Goal: Information Seeking & Learning: Understand process/instructions

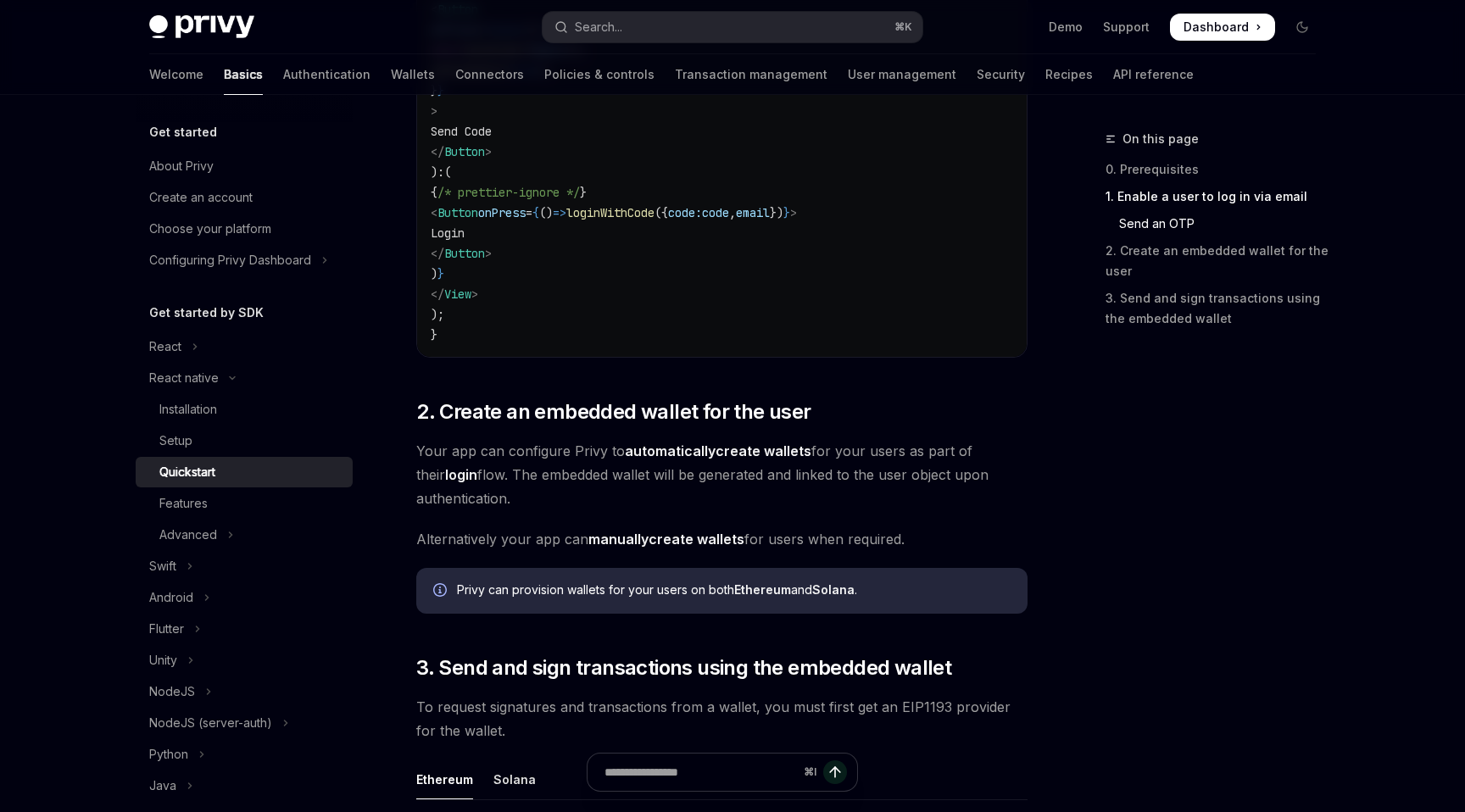
scroll to position [1354, 0]
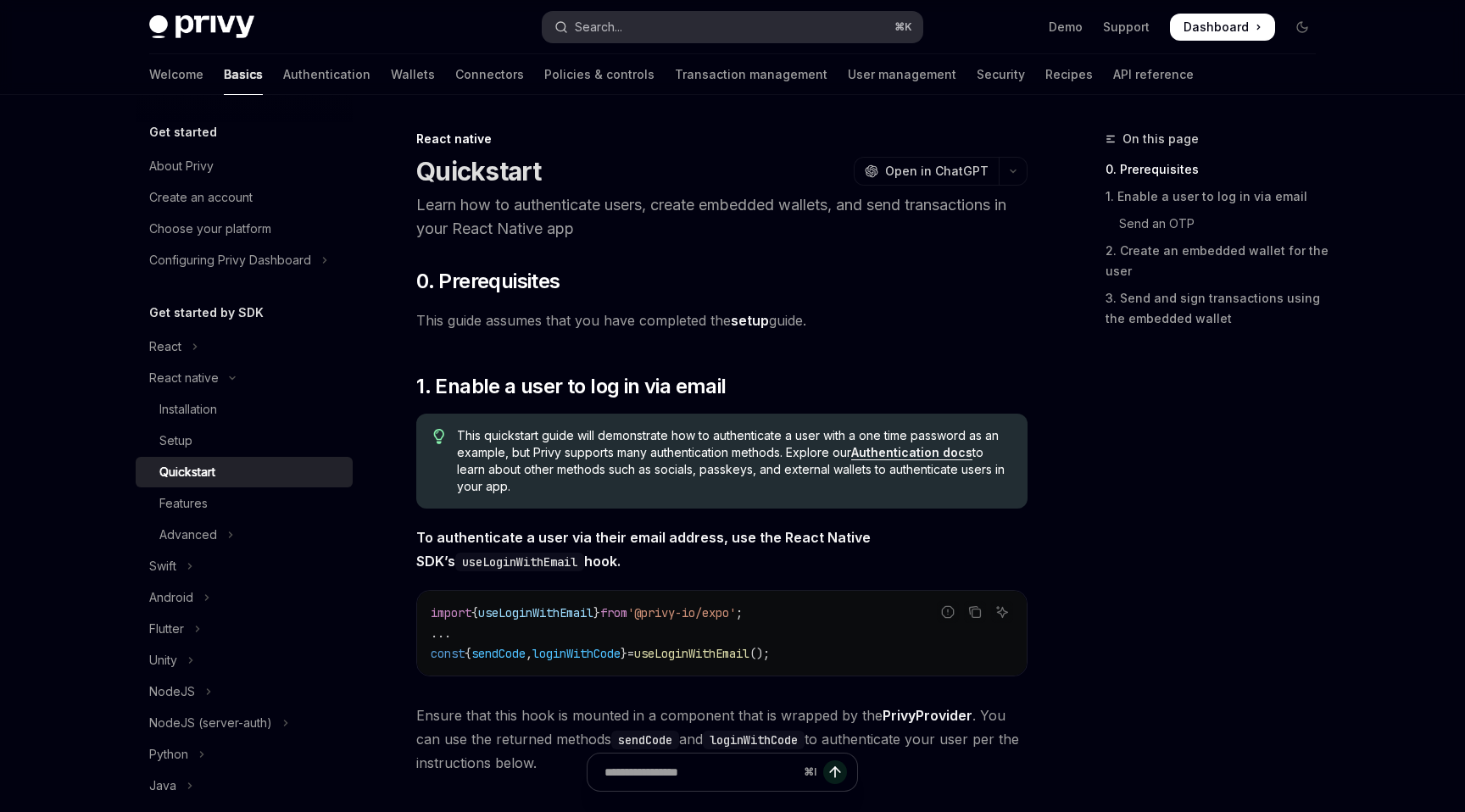
click at [729, 31] on button "Search... ⌘ K" at bounding box center [732, 27] width 380 height 30
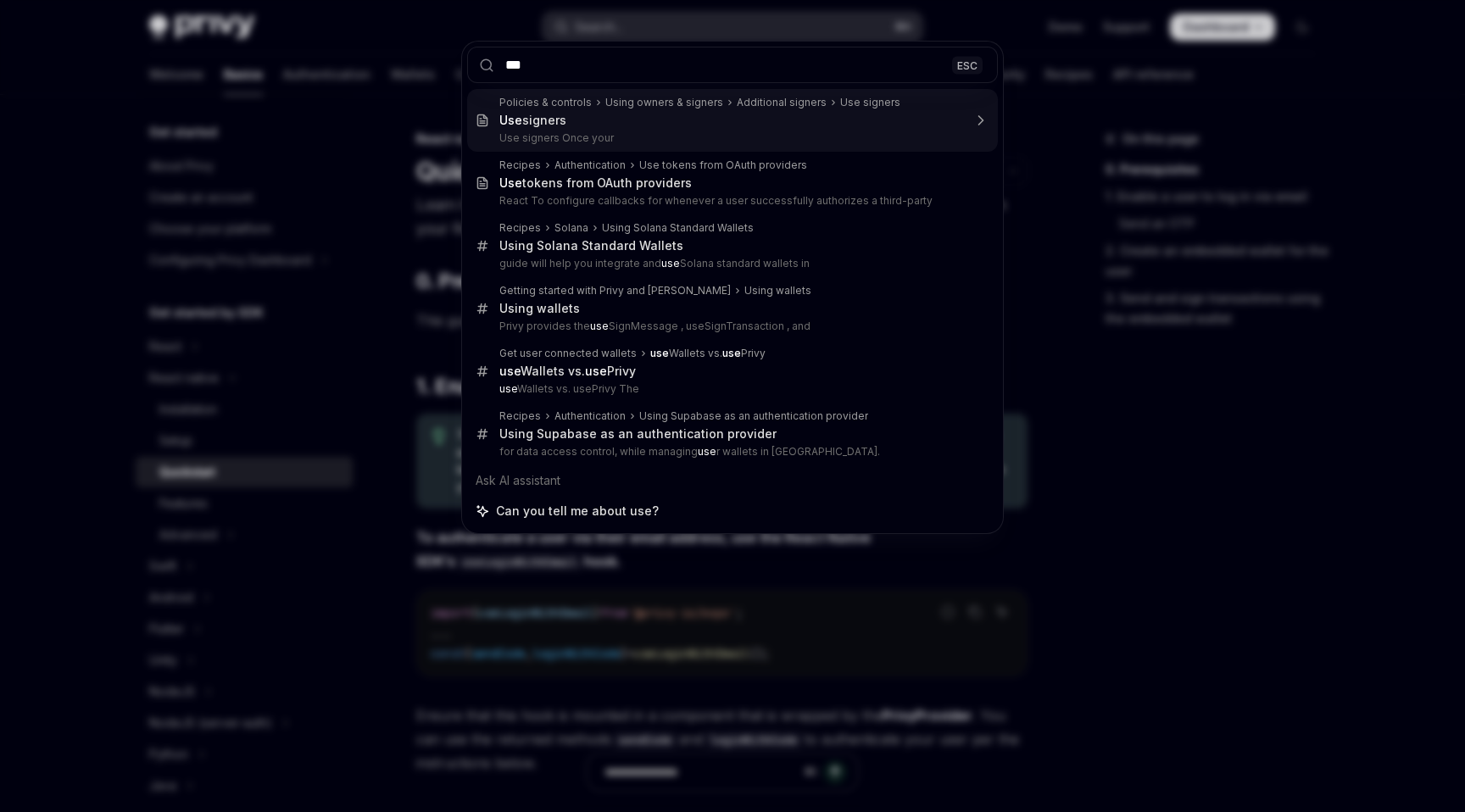
type input "****"
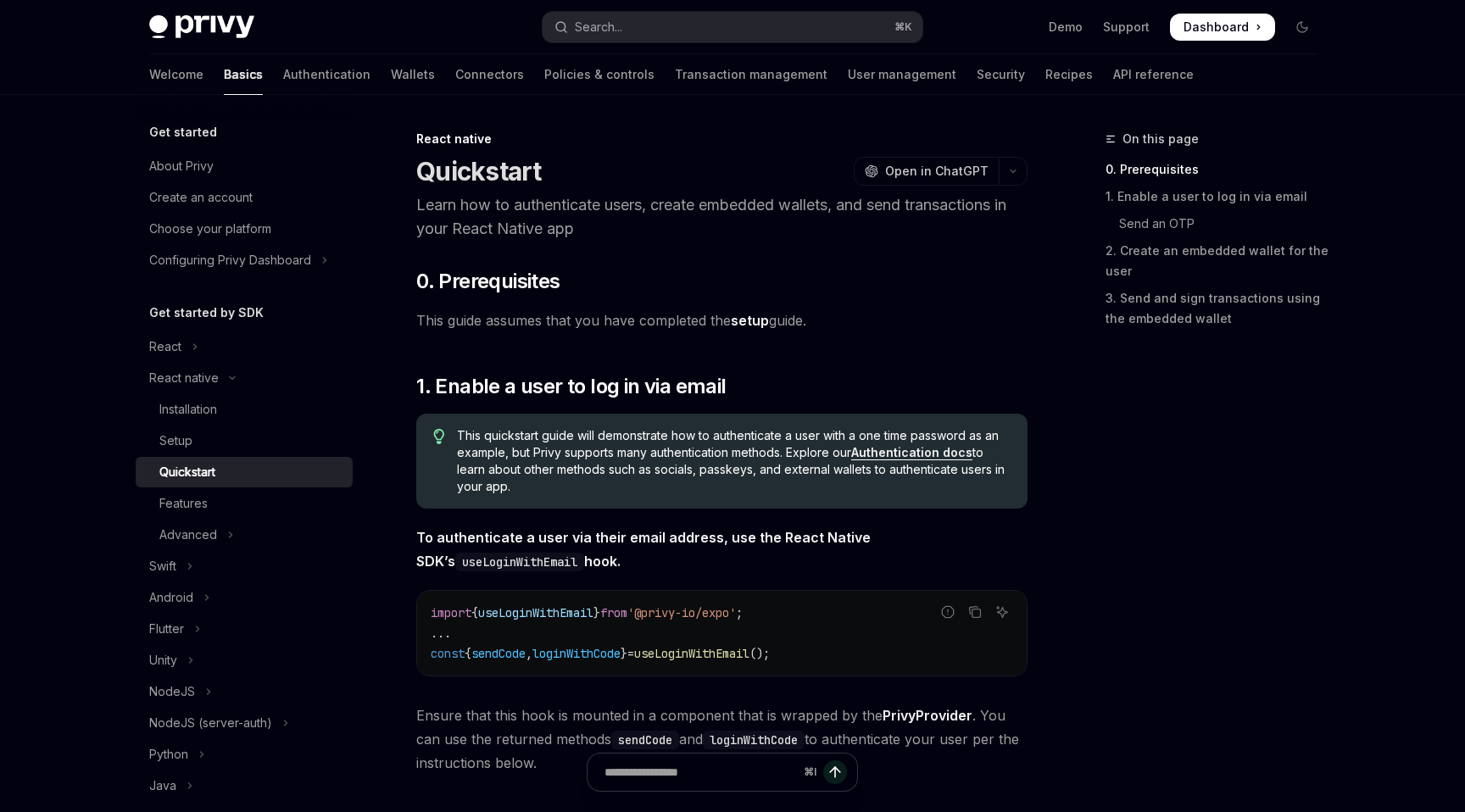
type textarea "*"
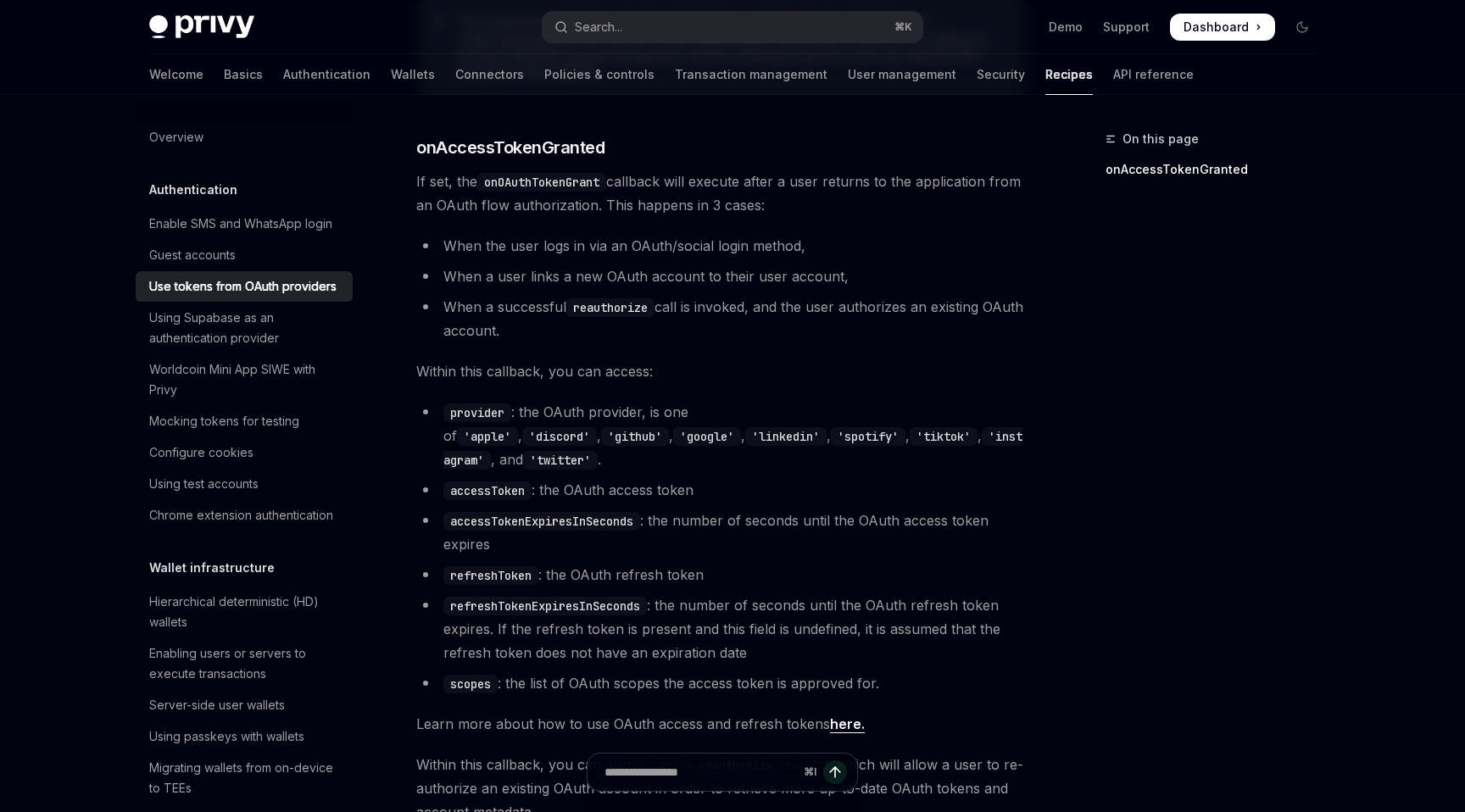
scroll to position [807, 0]
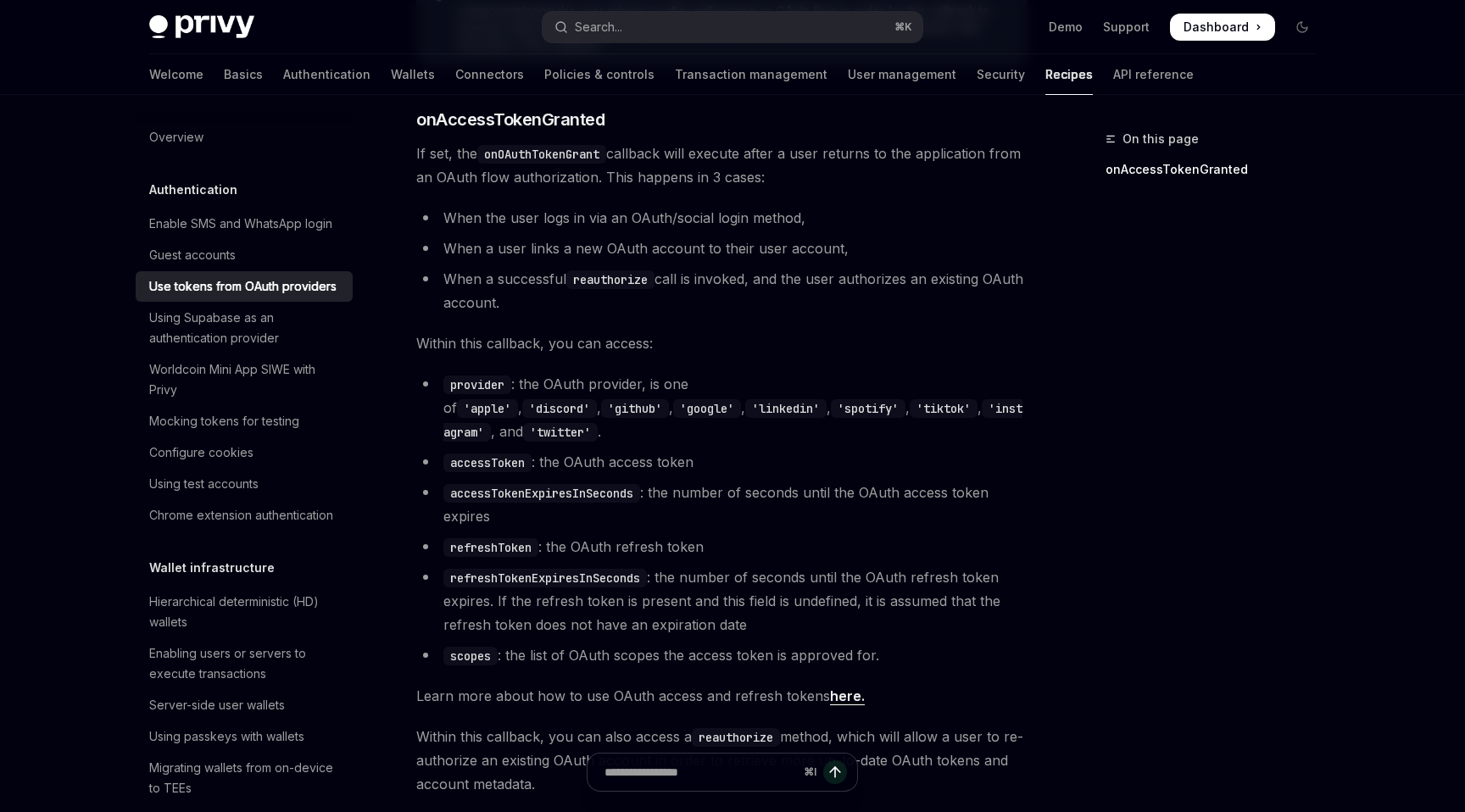
click at [1128, 575] on div "On this page onAccessTokenGranted" at bounding box center [1200, 471] width 257 height 683
click at [844, 687] on link "here." at bounding box center [847, 696] width 35 height 18
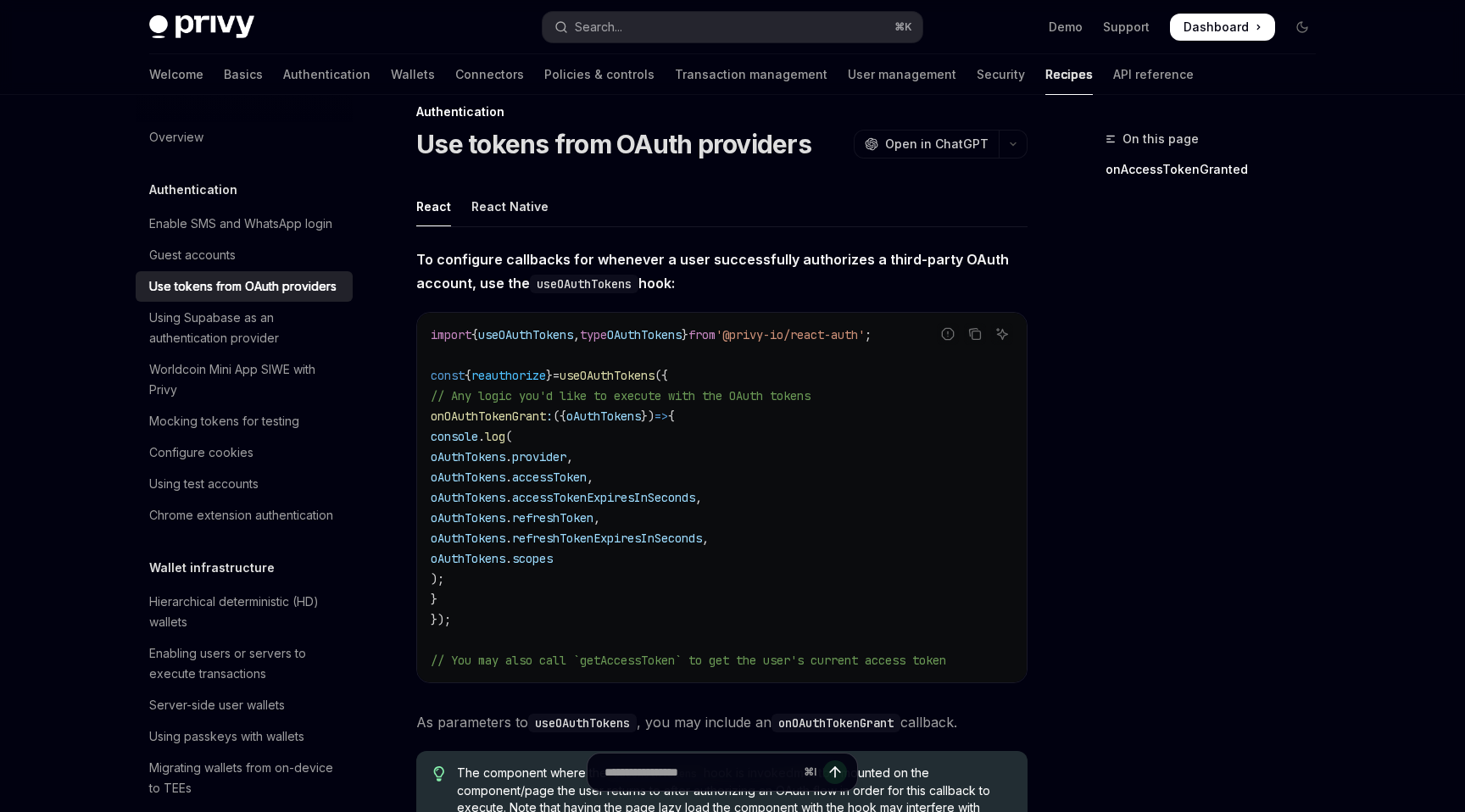
scroll to position [28, 0]
click at [979, 332] on icon "Copy the contents from the code block" at bounding box center [975, 333] width 14 height 14
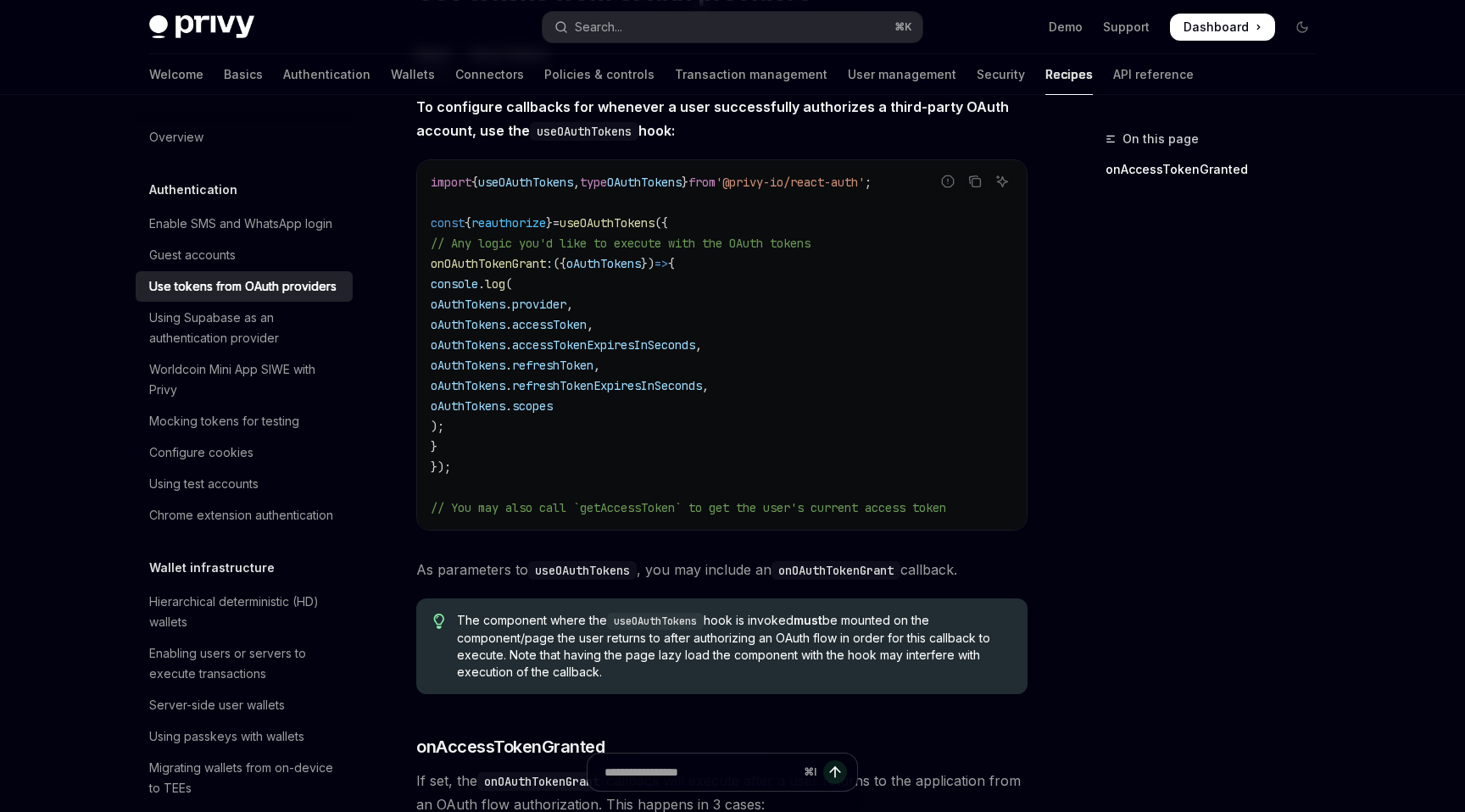
scroll to position [178, 0]
